Goal: Information Seeking & Learning: Learn about a topic

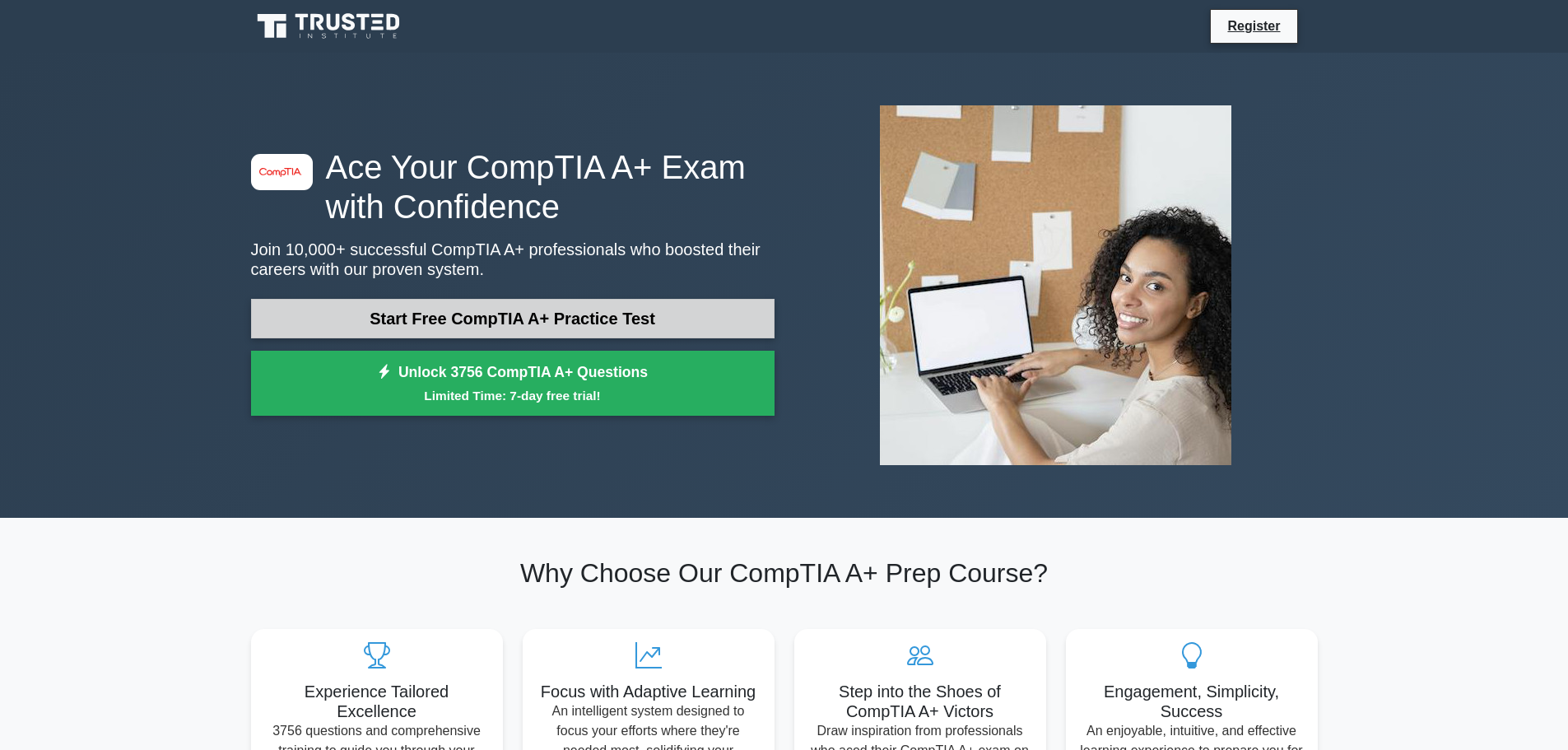
click at [471, 319] on link "Start Free CompTIA A+ Practice Test" at bounding box center [512, 319] width 524 height 40
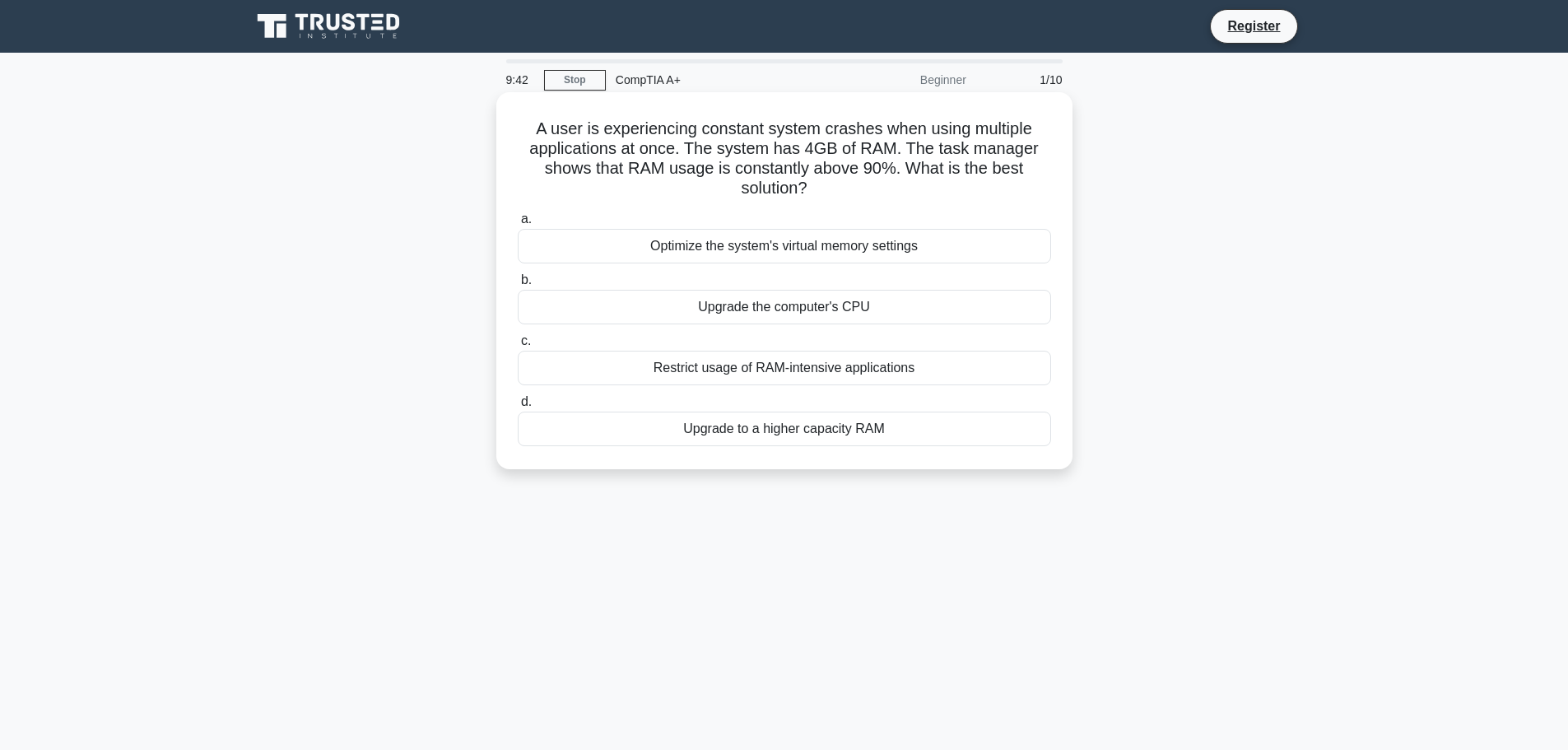
click at [826, 429] on div "Upgrade to a higher capacity RAM" at bounding box center [784, 428] width 533 height 35
click at [518, 408] on input "d. Upgrade to a higher capacity RAM" at bounding box center [518, 402] width 0 height 10
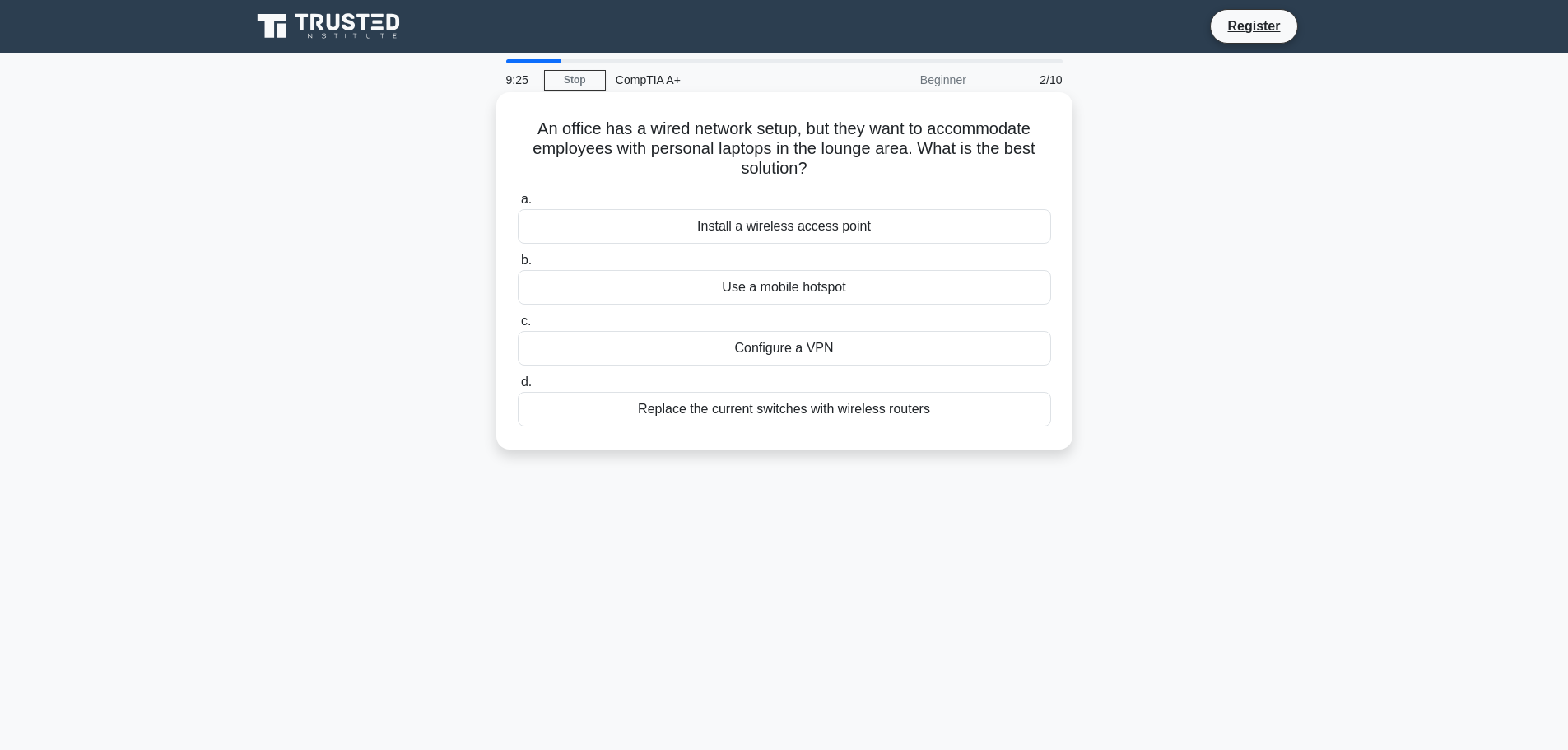
click at [816, 229] on div "Install a wireless access point" at bounding box center [784, 226] width 533 height 35
click at [518, 205] on input "a. Install a wireless access point" at bounding box center [518, 199] width 0 height 10
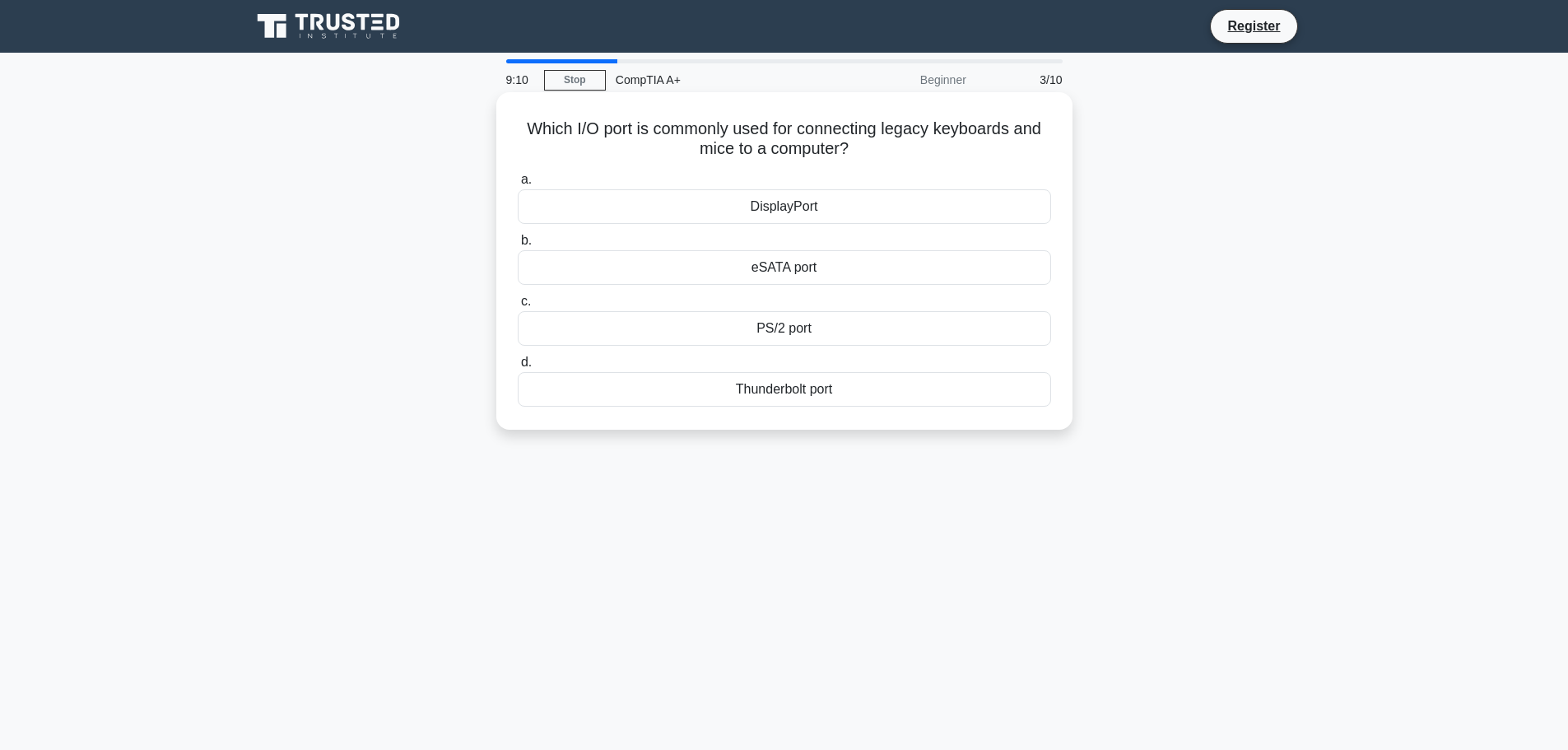
click at [779, 330] on div "PS/2 port" at bounding box center [784, 328] width 533 height 35
click at [518, 307] on input "c. PS/2 port" at bounding box center [518, 301] width 0 height 10
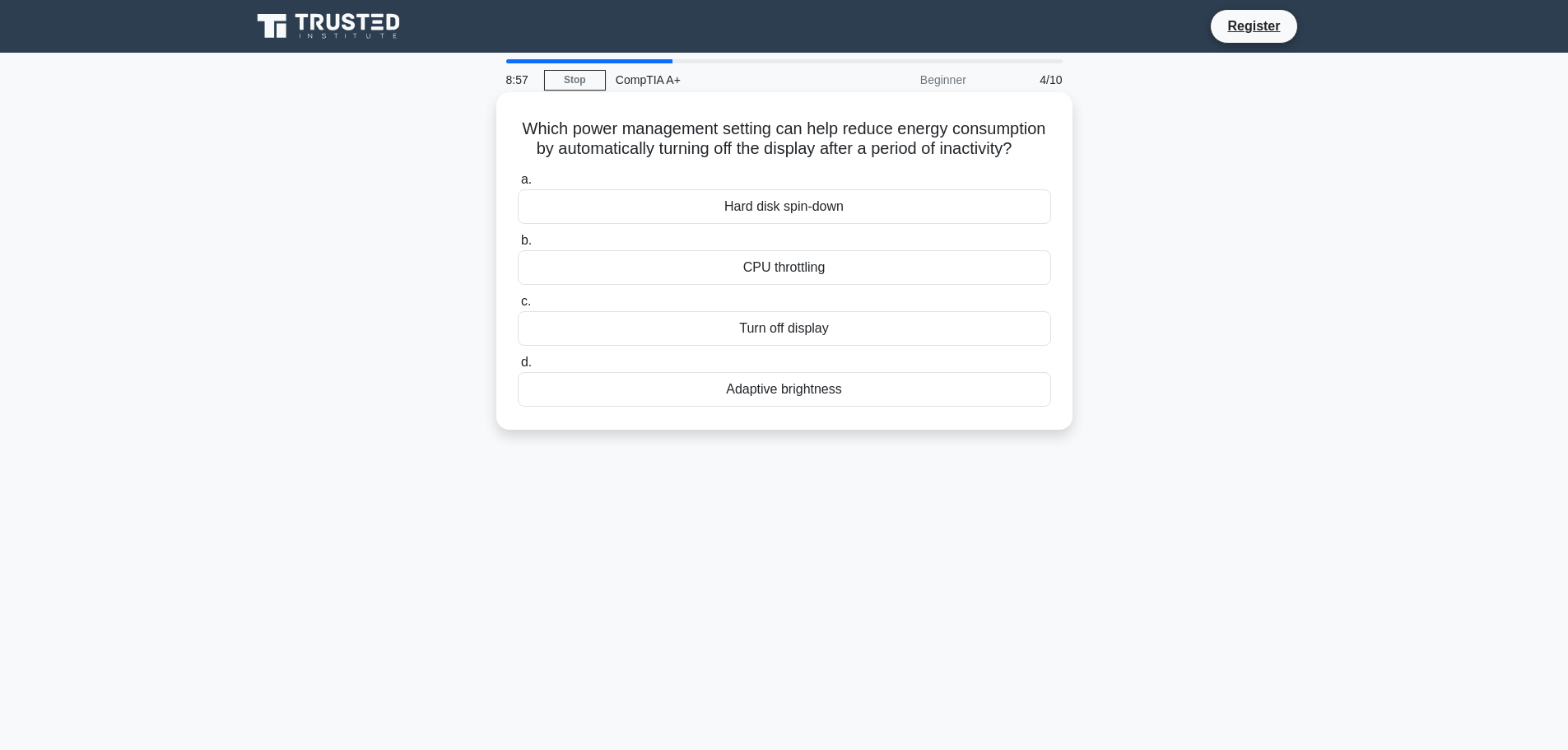
click at [809, 345] on div "Turn off display" at bounding box center [784, 328] width 533 height 35
click at [518, 307] on input "c. Turn off display" at bounding box center [518, 301] width 0 height 10
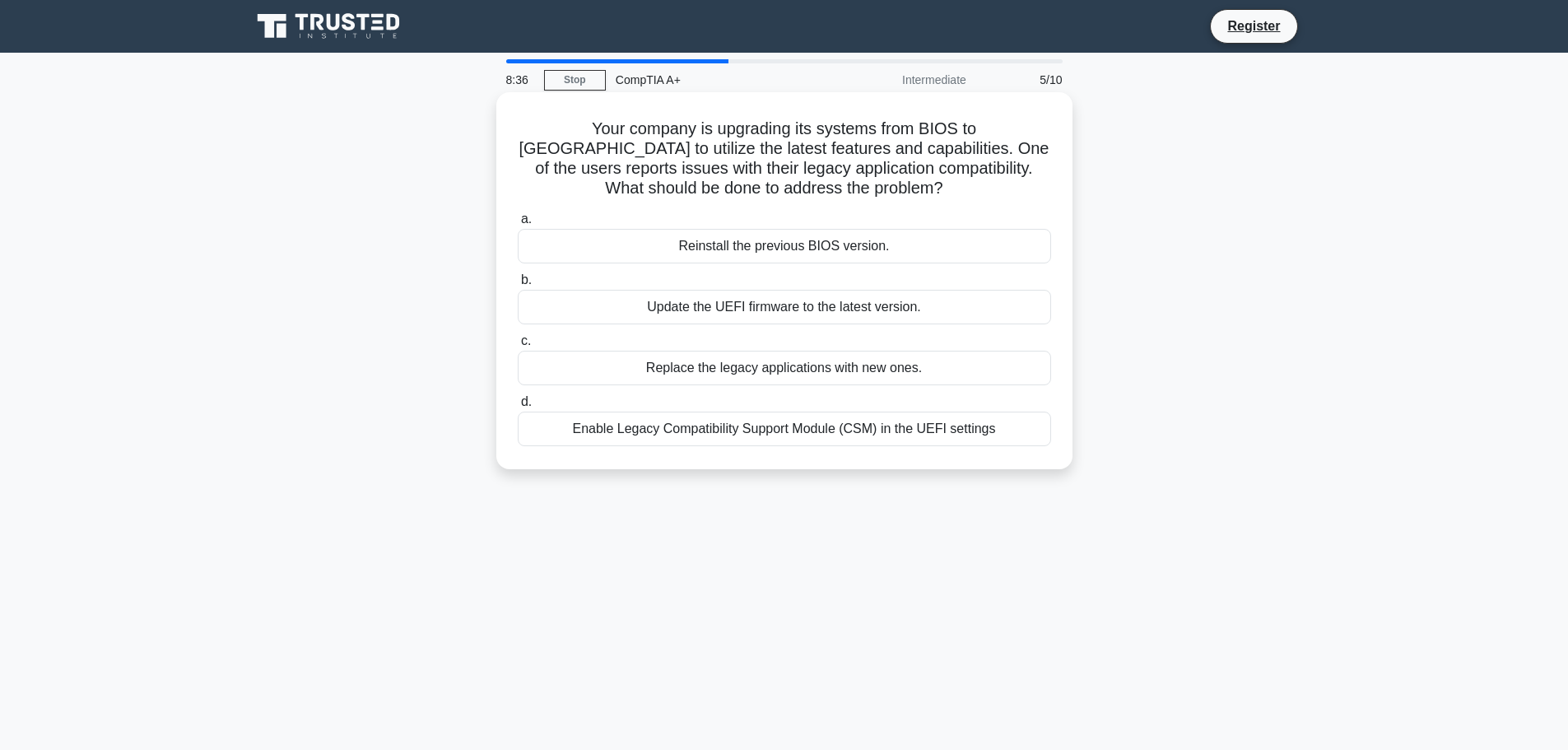
click at [813, 416] on div "Enable Legacy Compatibility Support Module (CSM) in the UEFI settings" at bounding box center [784, 428] width 533 height 35
click at [518, 408] on input "d. Enable Legacy Compatibility Support Module (CSM) in the UEFI settings" at bounding box center [518, 402] width 0 height 10
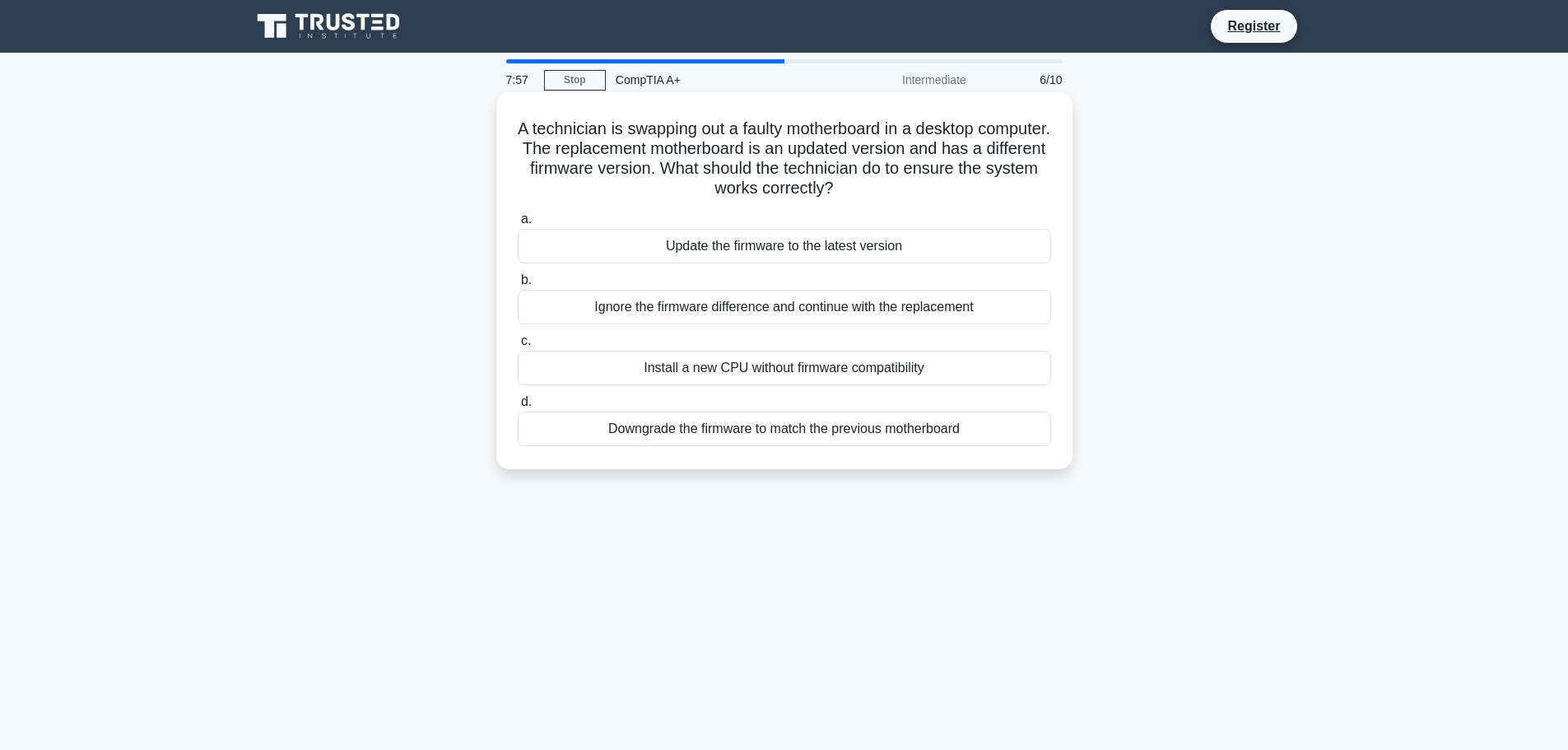
click at [798, 430] on div "Downgrade the firmware to match the previous motherboard" at bounding box center [784, 428] width 533 height 35
click at [518, 408] on input "d. Downgrade the firmware to match the previous motherboard" at bounding box center [518, 402] width 0 height 10
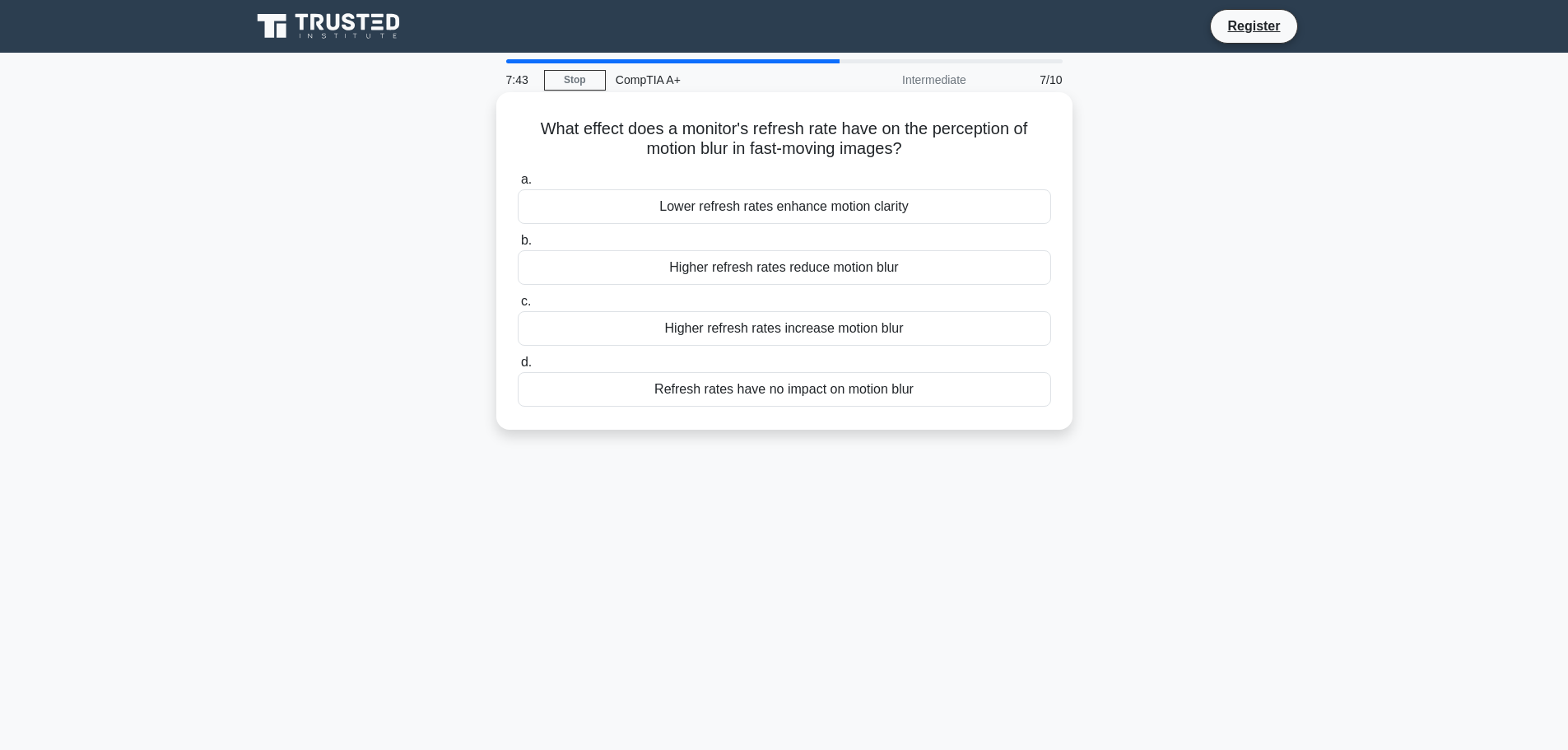
click at [809, 272] on div "Higher refresh rates reduce motion blur" at bounding box center [784, 267] width 533 height 35
click at [518, 246] on input "b. Higher refresh rates reduce motion blur" at bounding box center [518, 241] width 0 height 10
click at [816, 386] on div "Replace the CMOS battery" at bounding box center [784, 389] width 533 height 35
click at [518, 368] on input "d. Replace the CMOS battery" at bounding box center [518, 362] width 0 height 10
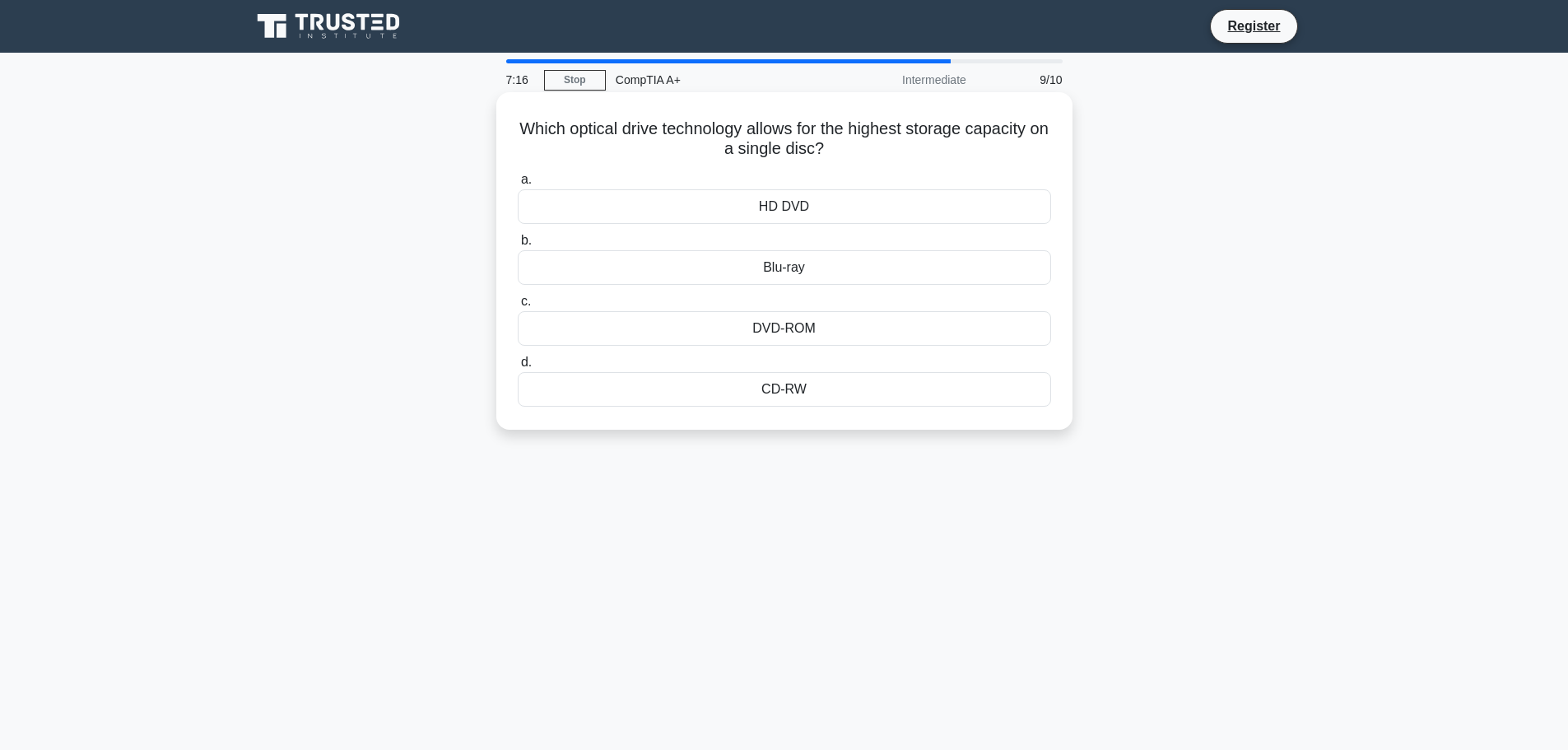
click at [795, 269] on div "Blu-ray" at bounding box center [784, 267] width 533 height 35
click at [518, 246] on input "b. Blu-ray" at bounding box center [518, 241] width 0 height 10
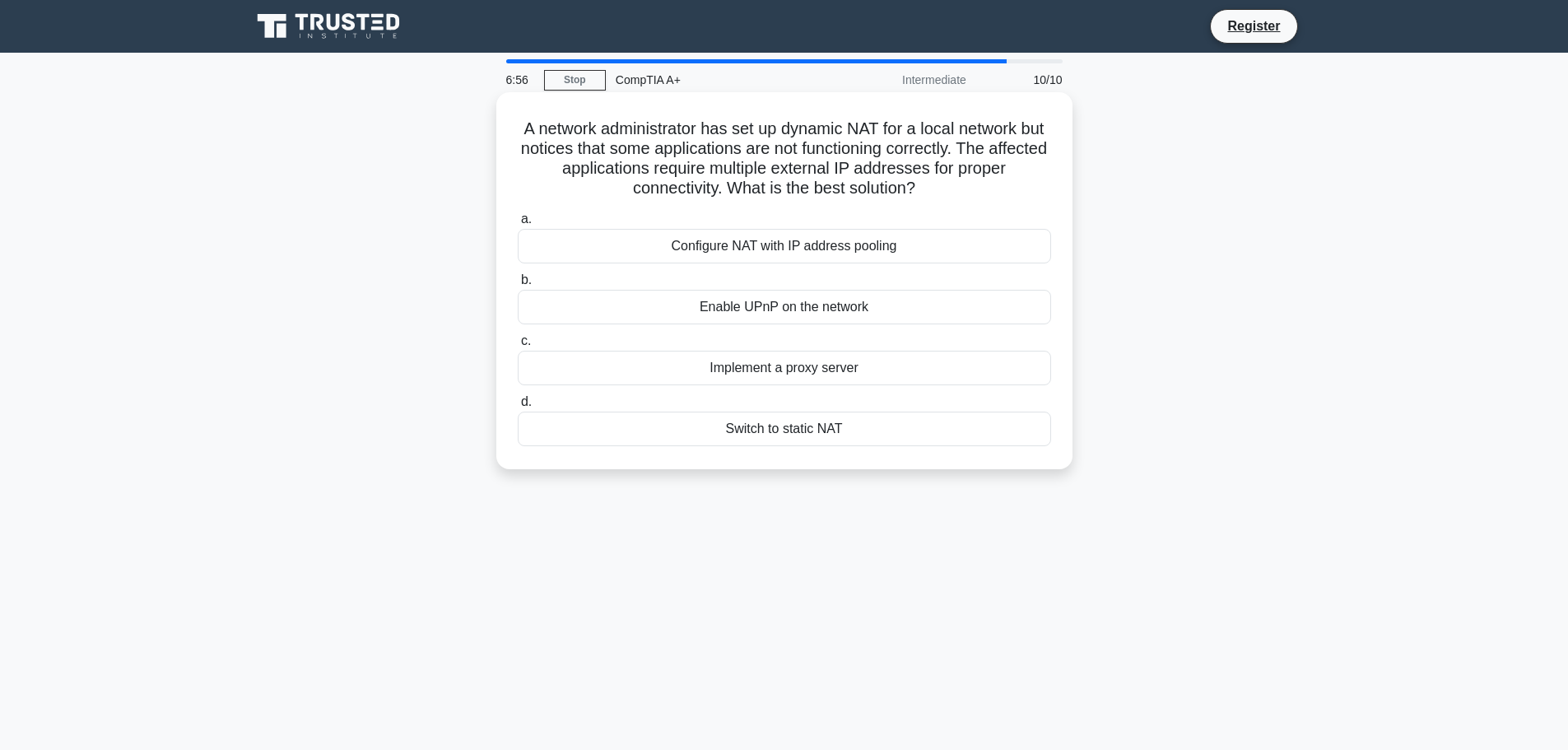
click at [777, 242] on div "Configure NAT with IP address pooling" at bounding box center [784, 246] width 533 height 35
click at [518, 225] on input "a. Configure NAT with IP address pooling" at bounding box center [518, 219] width 0 height 10
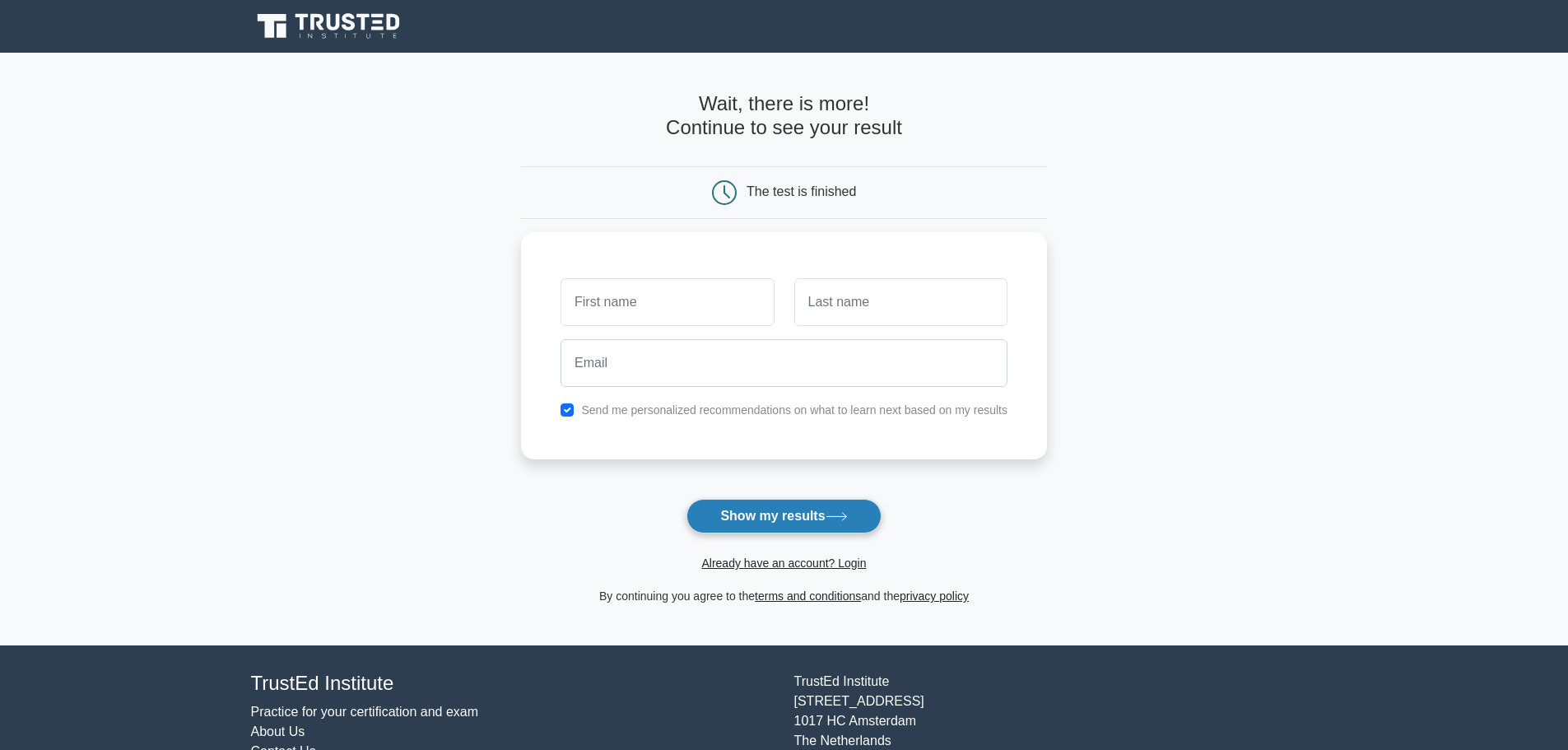
click at [839, 521] on icon at bounding box center [837, 517] width 23 height 9
click at [473, 398] on main "Wait, there is more! Continue to see your result The test is finished and the" at bounding box center [784, 349] width 1568 height 592
